Goal: Task Accomplishment & Management: Manage account settings

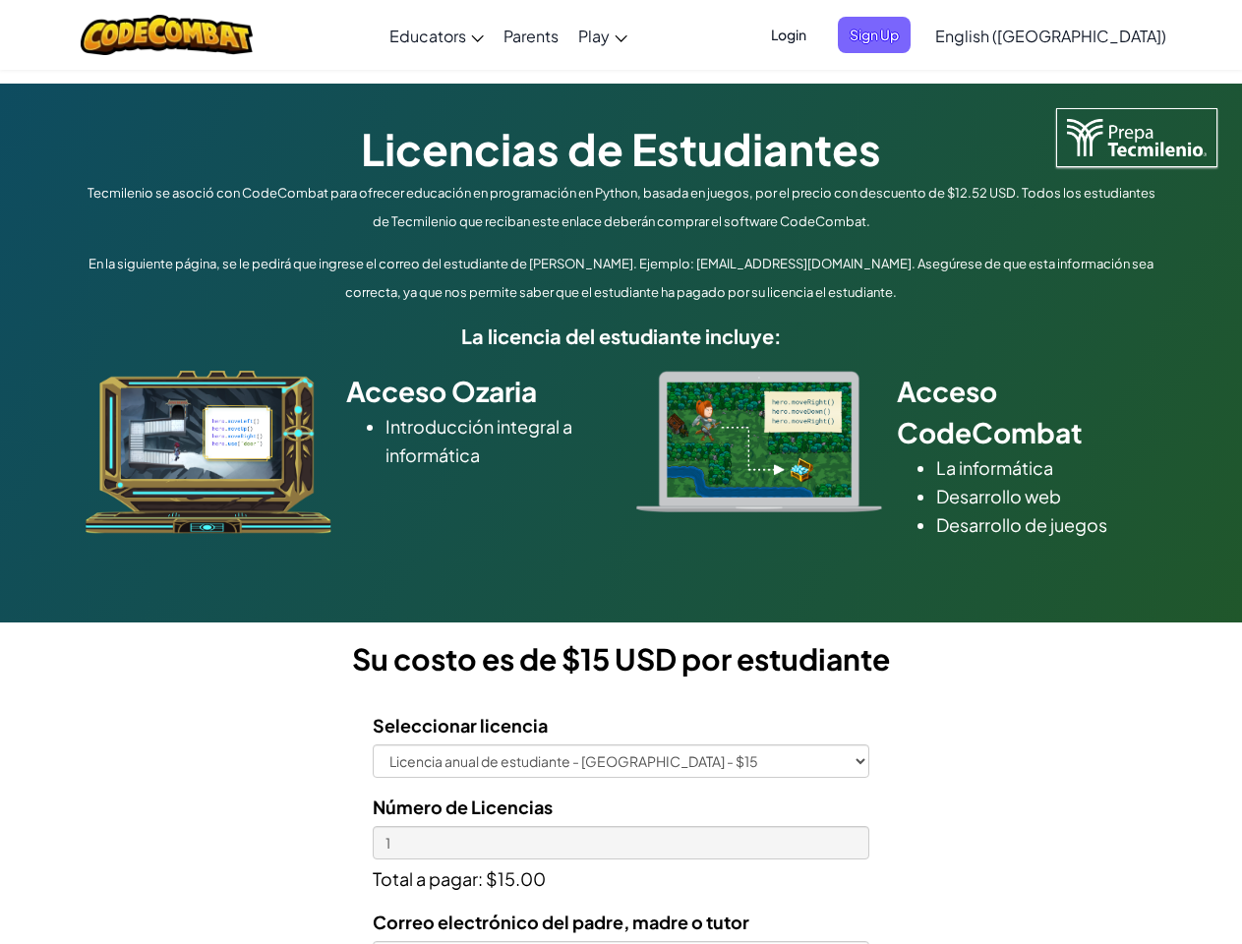
click at [621, 472] on div at bounding box center [758, 442] width 275 height 142
click at [818, 34] on span "Login" at bounding box center [788, 35] width 59 height 36
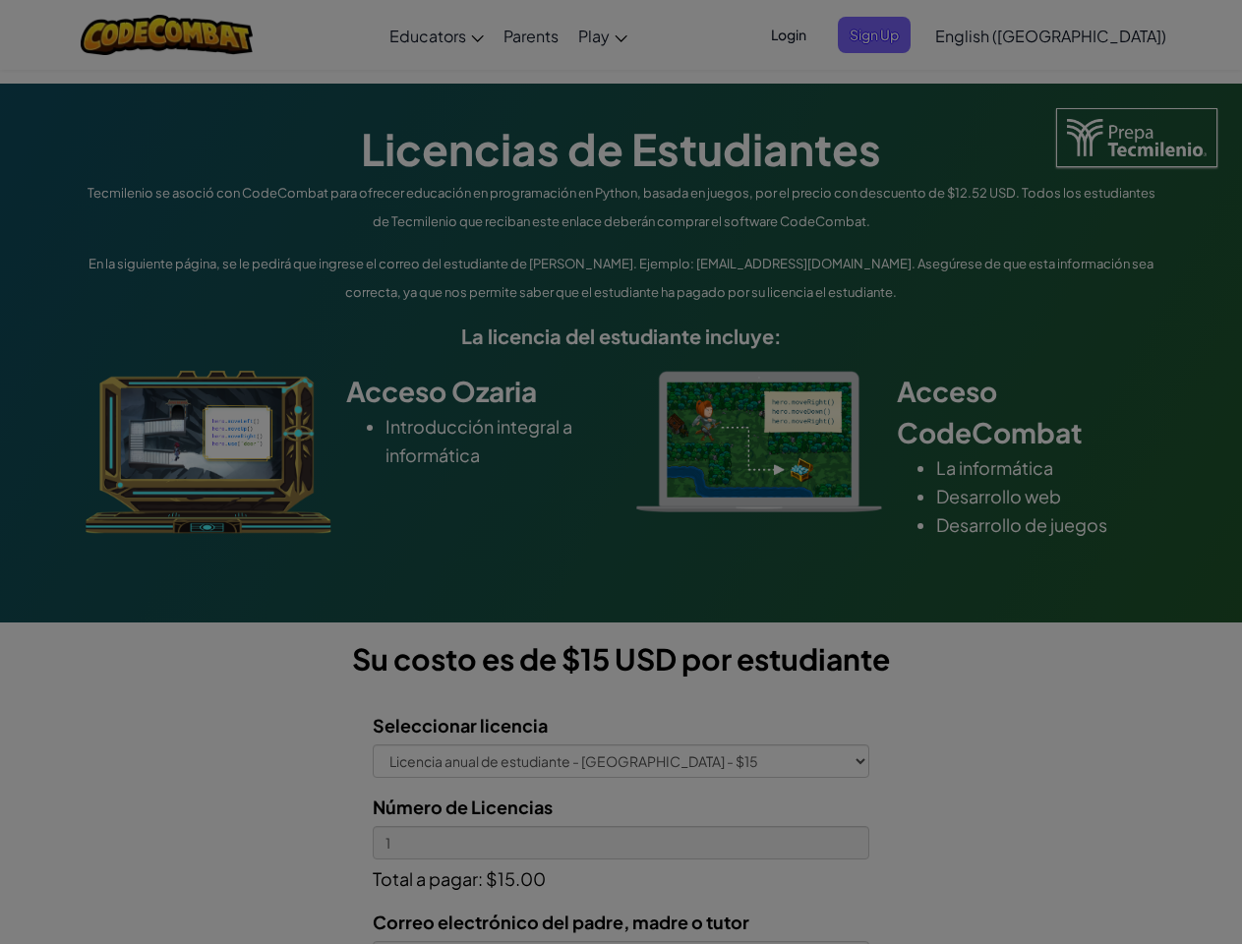
click at [906, 34] on div at bounding box center [621, 472] width 1242 height 944
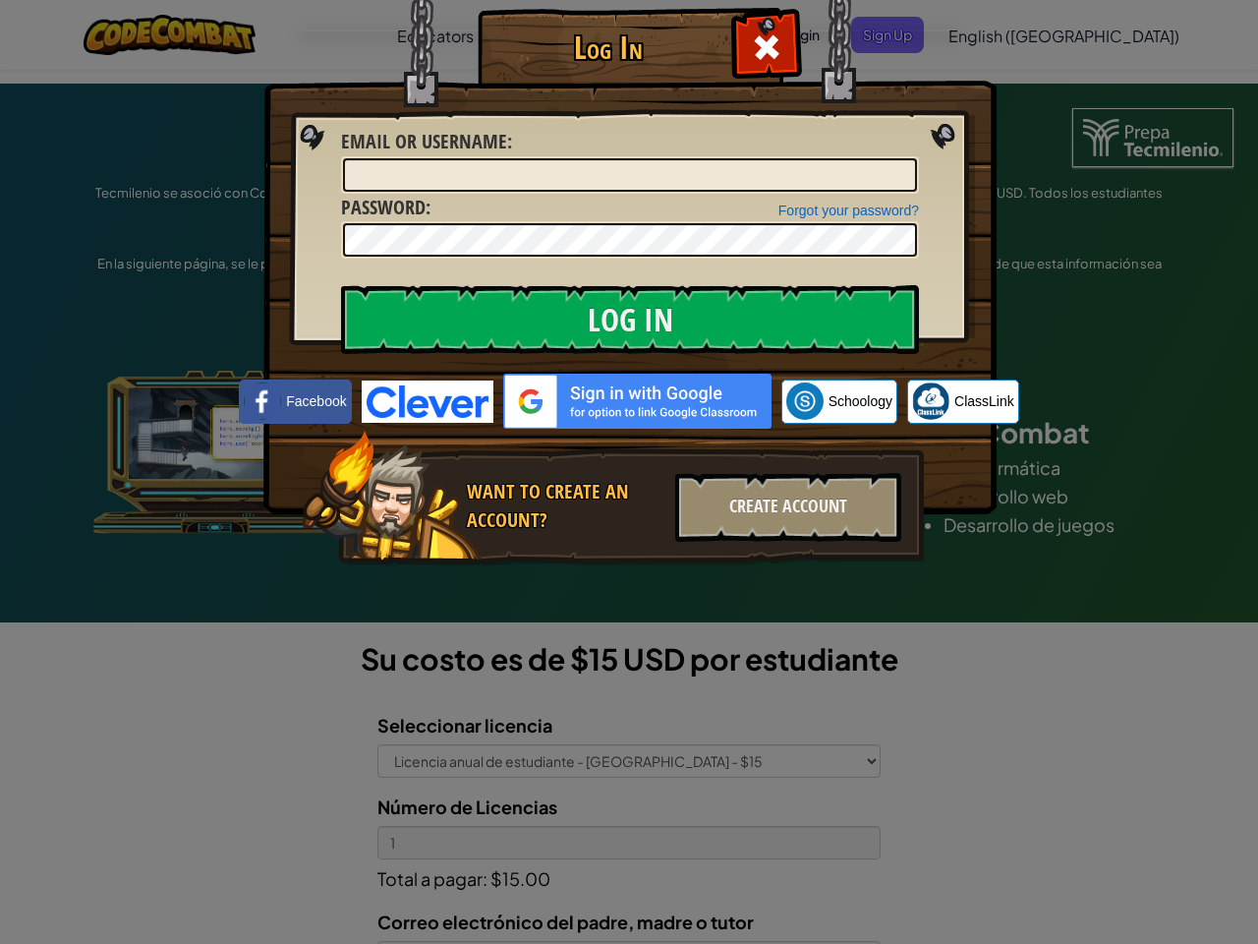
click at [994, 34] on div "Log In Unknown Error Email or Username : Forgot your password? Password : Log I…" at bounding box center [629, 472] width 1258 height 944
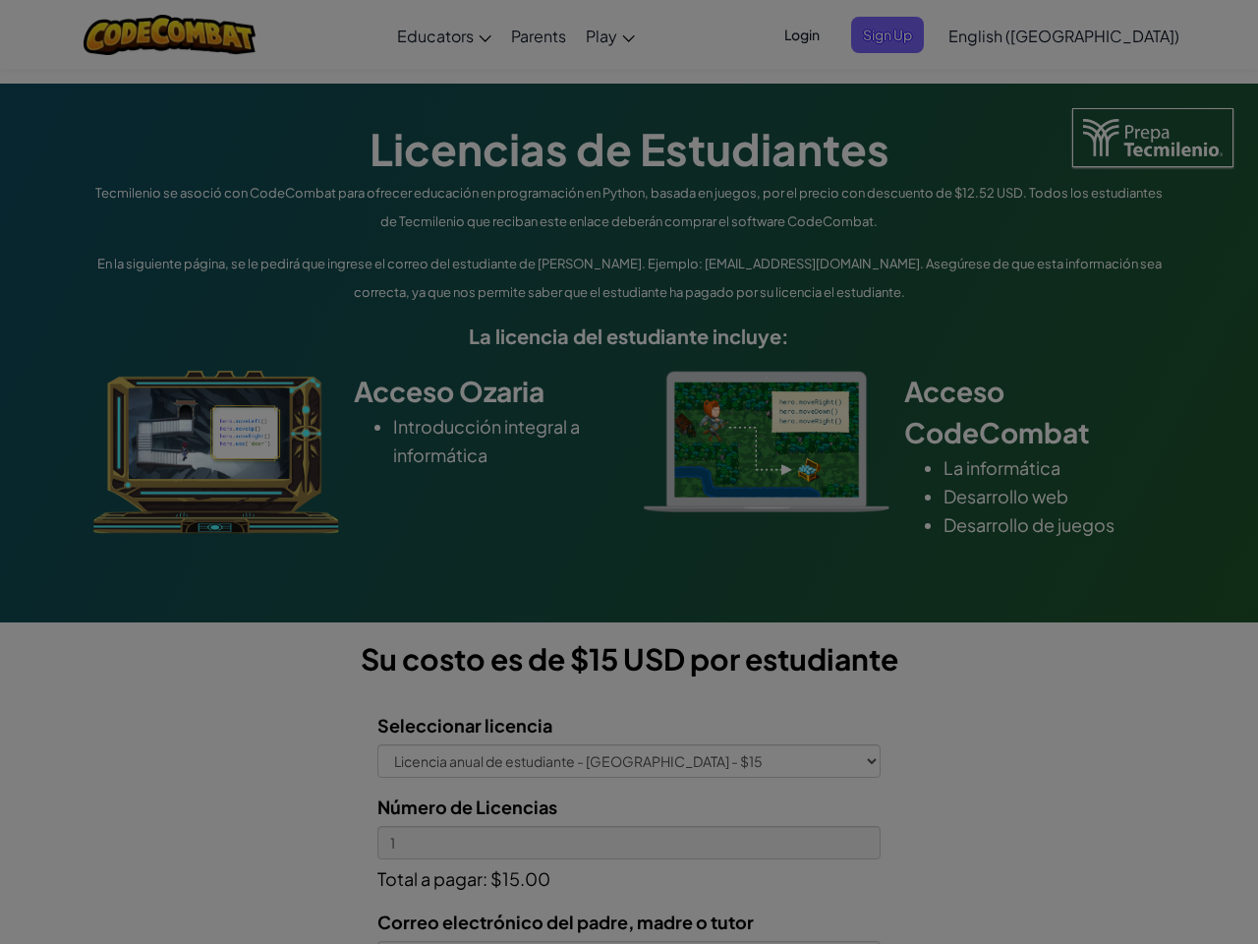
click at [994, 34] on div "Log In Unknown Error Email or Username : Forgot your password? Password : Log I…" at bounding box center [629, 472] width 1258 height 944
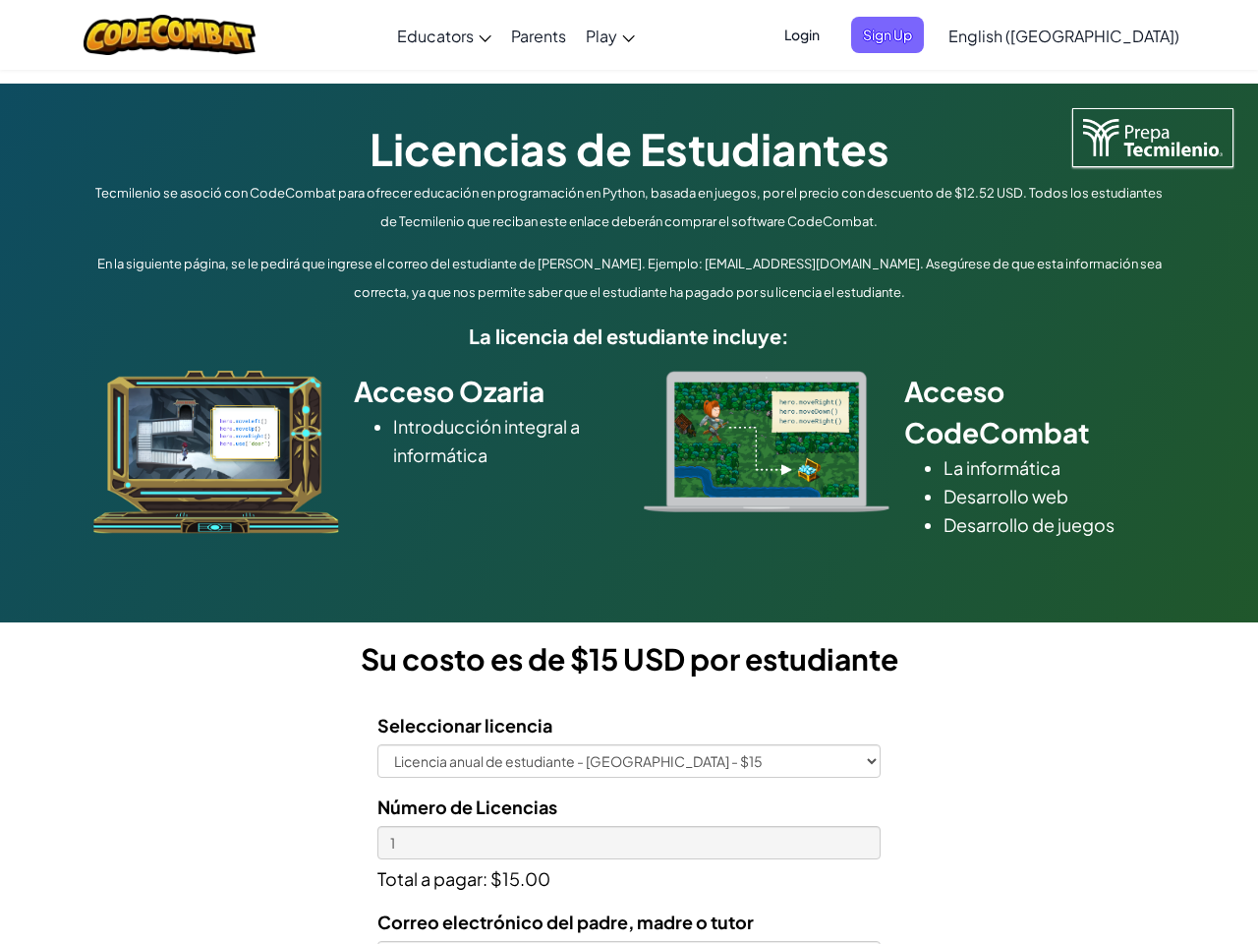
click at [1099, 35] on div at bounding box center [629, 472] width 1258 height 944
